Goal: Find specific page/section: Find specific page/section

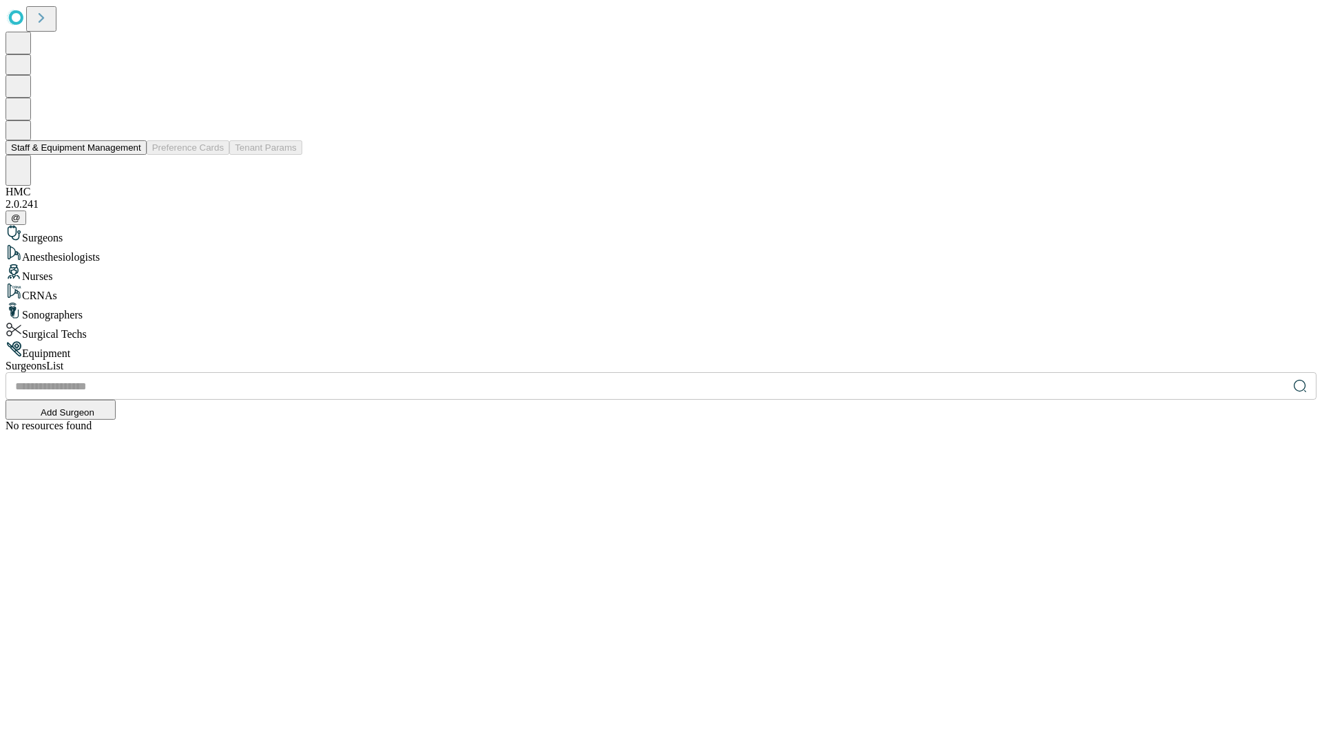
click at [131, 155] on button "Staff & Equipment Management" at bounding box center [76, 147] width 141 height 14
